Goal: Find specific page/section: Find specific page/section

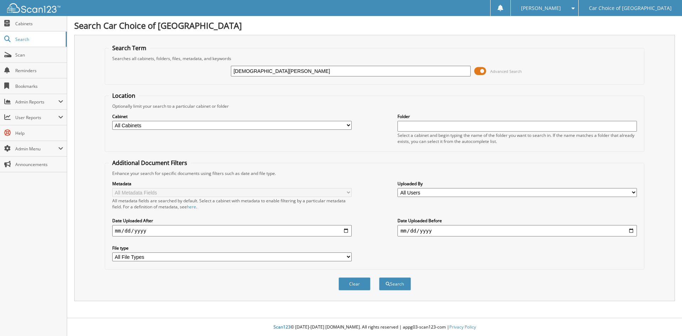
type input "[DEMOGRAPHIC_DATA][PERSON_NAME]"
click at [379, 277] on button "Search" at bounding box center [395, 283] width 32 height 13
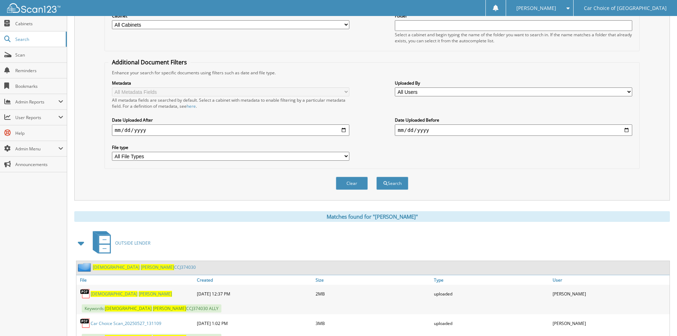
scroll to position [130, 0]
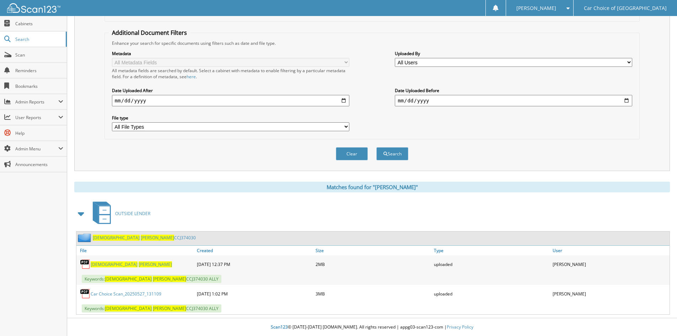
click at [149, 294] on link "Car Choice Scan_20250527_131109" at bounding box center [126, 294] width 71 height 6
click at [139, 265] on span "[PERSON_NAME]" at bounding box center [155, 264] width 33 height 6
